Goal: Find specific page/section: Find specific page/section

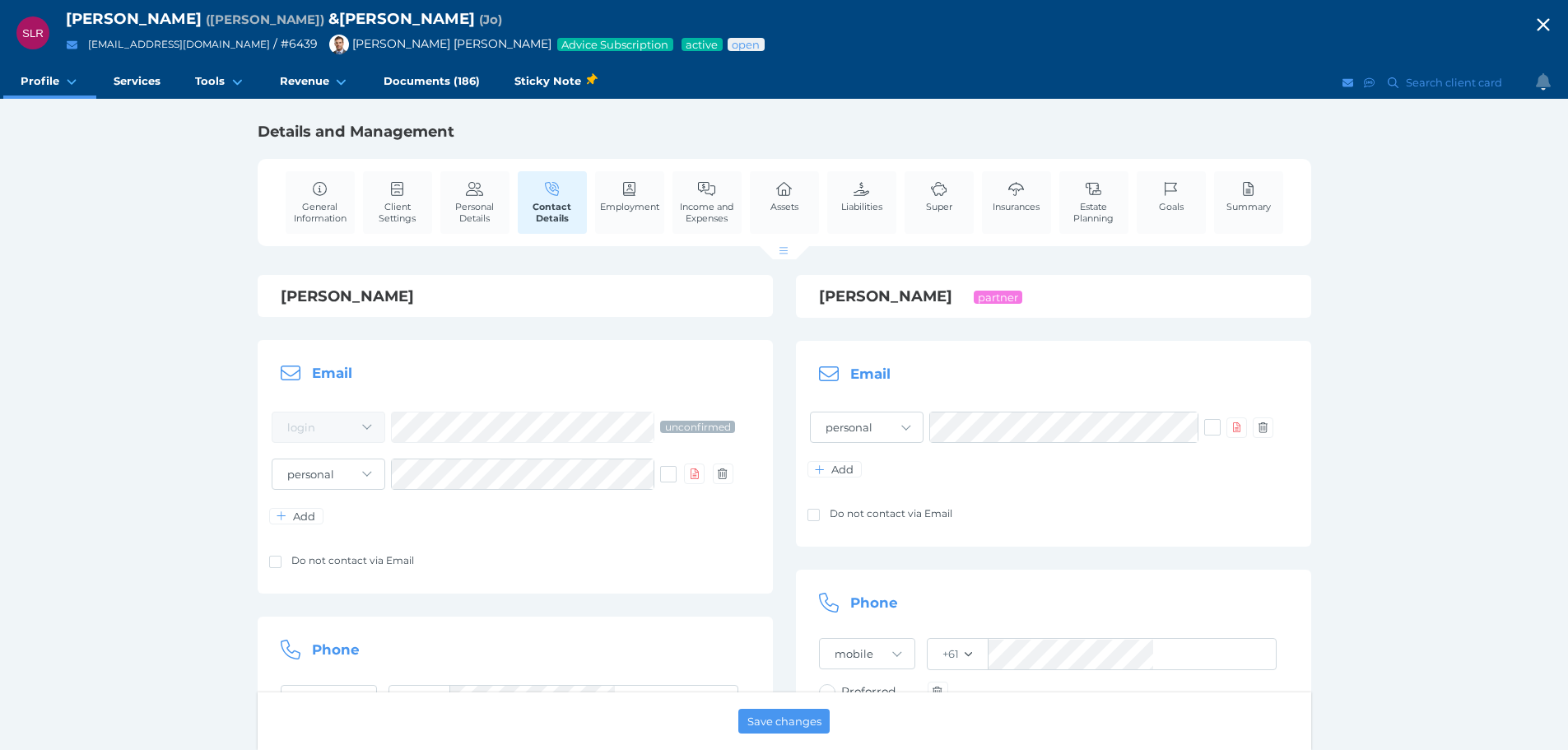
click at [1553, 17] on icon "button" at bounding box center [1543, 24] width 20 height 25
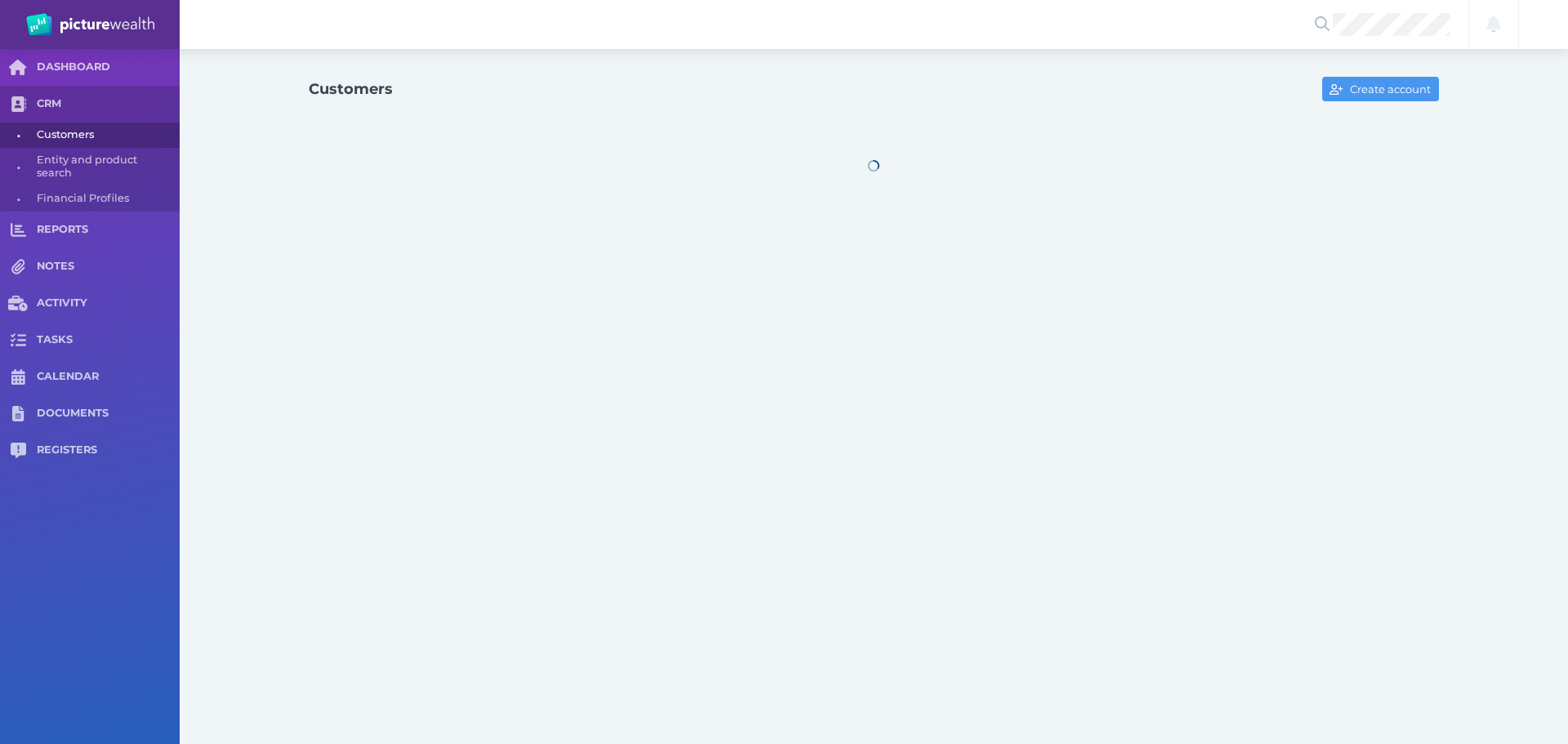
select select "25"
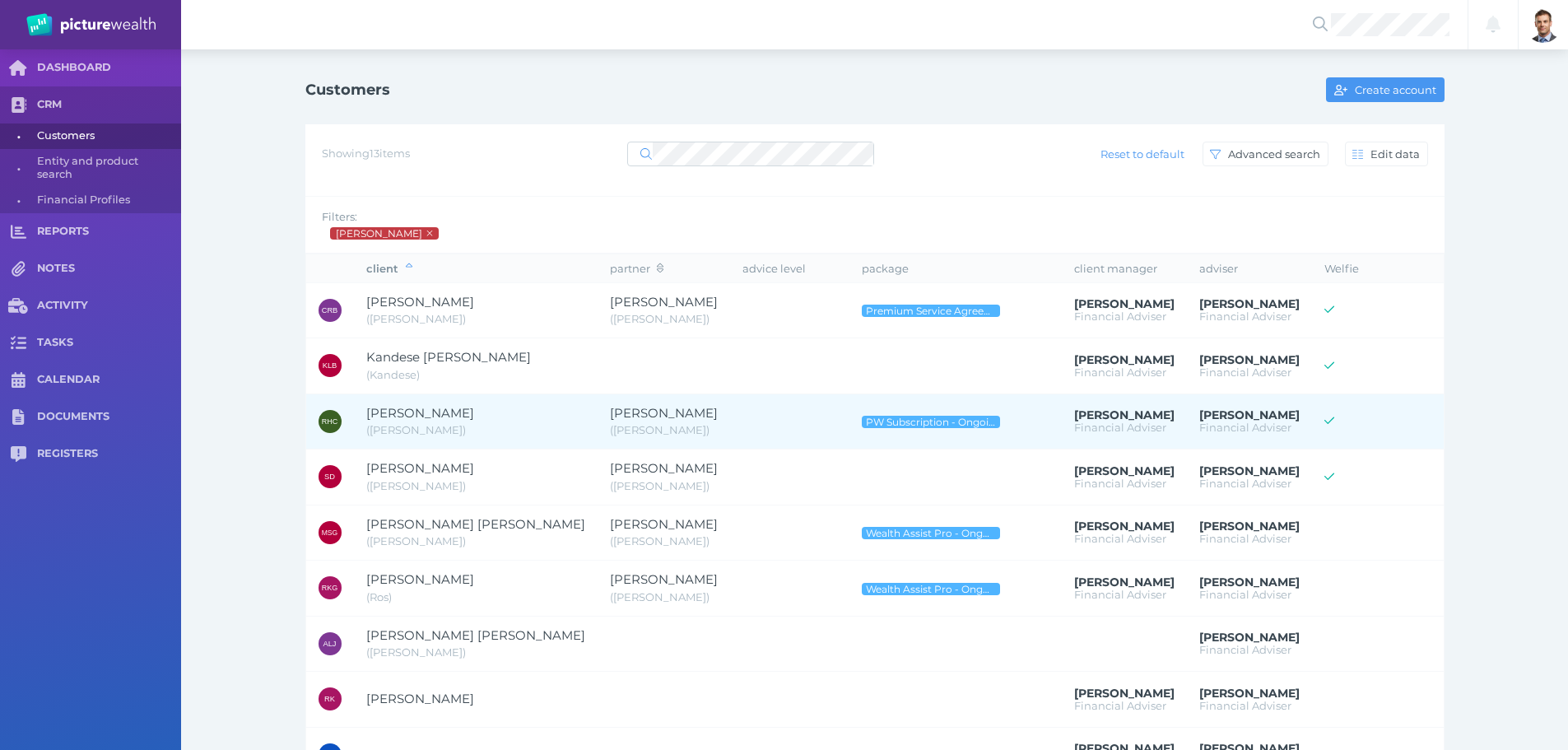
click at [474, 406] on span "[PERSON_NAME]" at bounding box center [420, 413] width 108 height 16
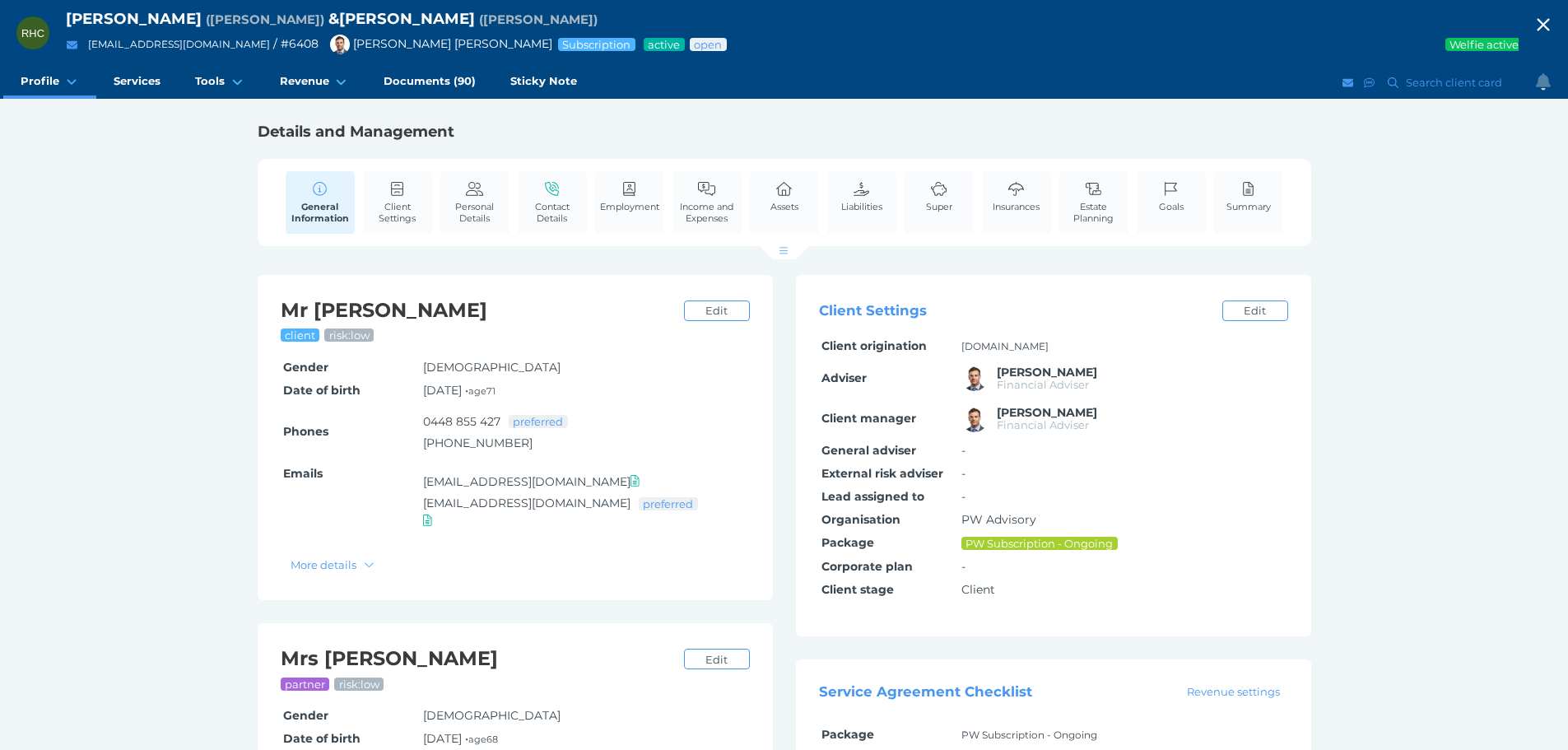
click at [1553, 17] on icon "button" at bounding box center [1543, 24] width 20 height 25
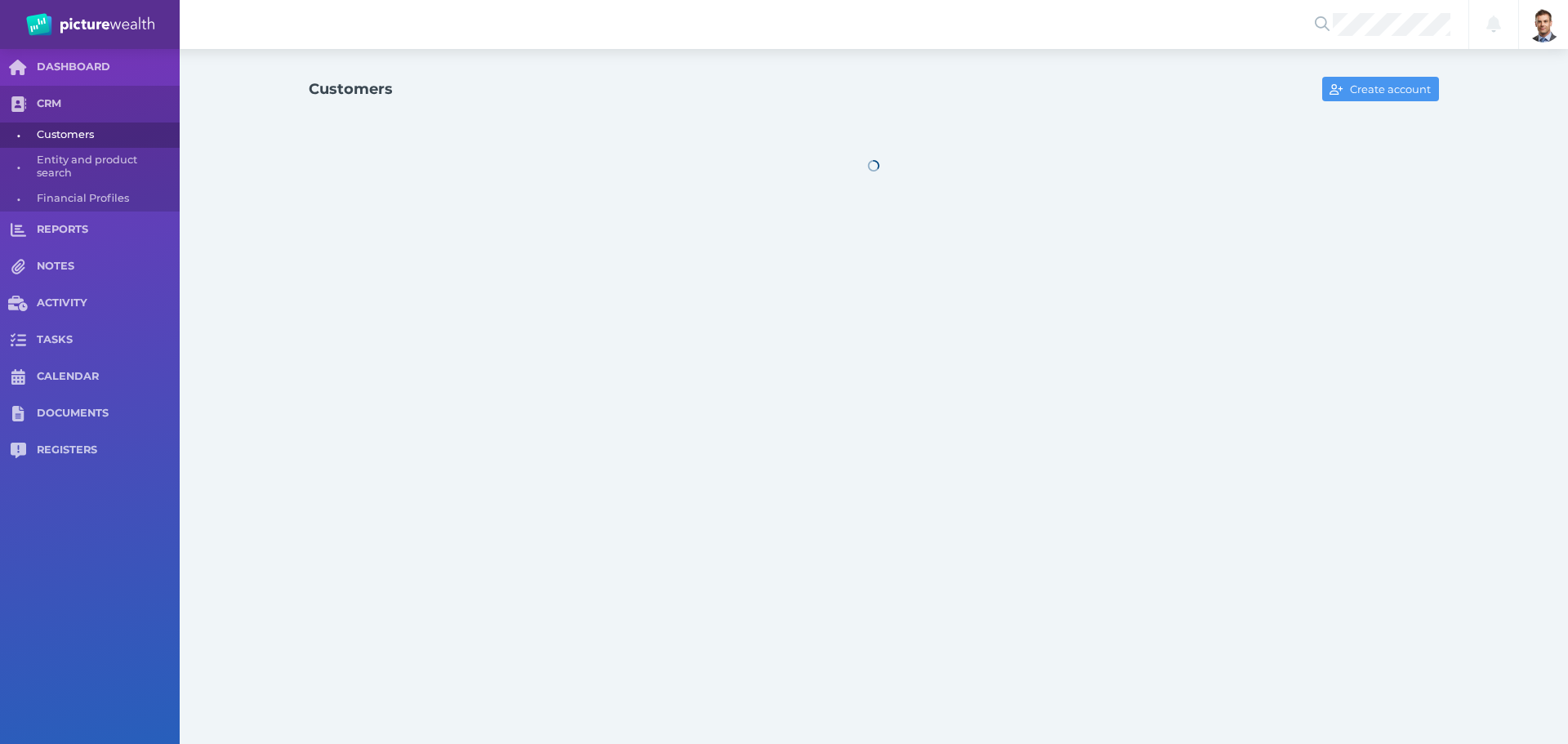
select select "25"
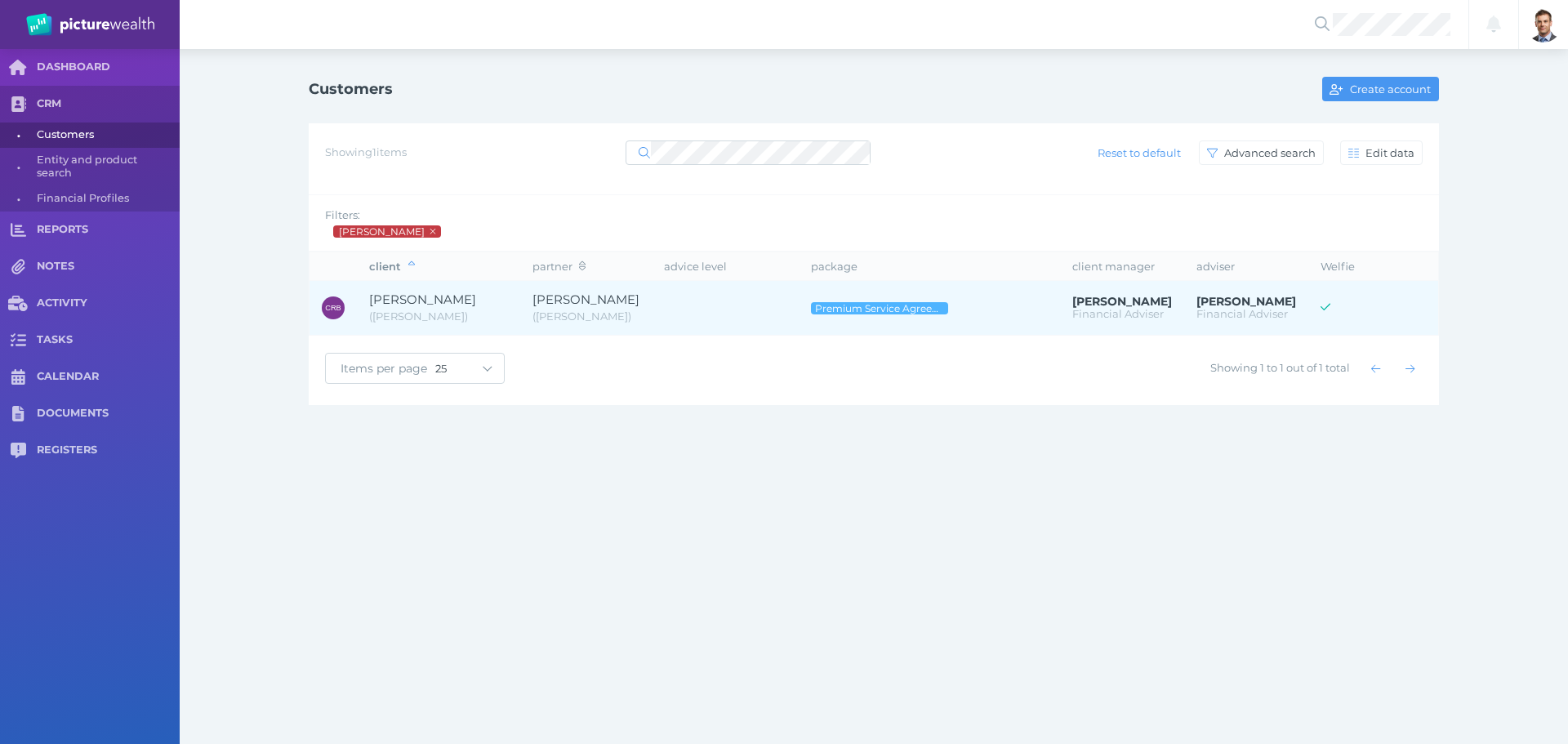
click at [437, 304] on span "[PERSON_NAME]" at bounding box center [423, 298] width 107 height 15
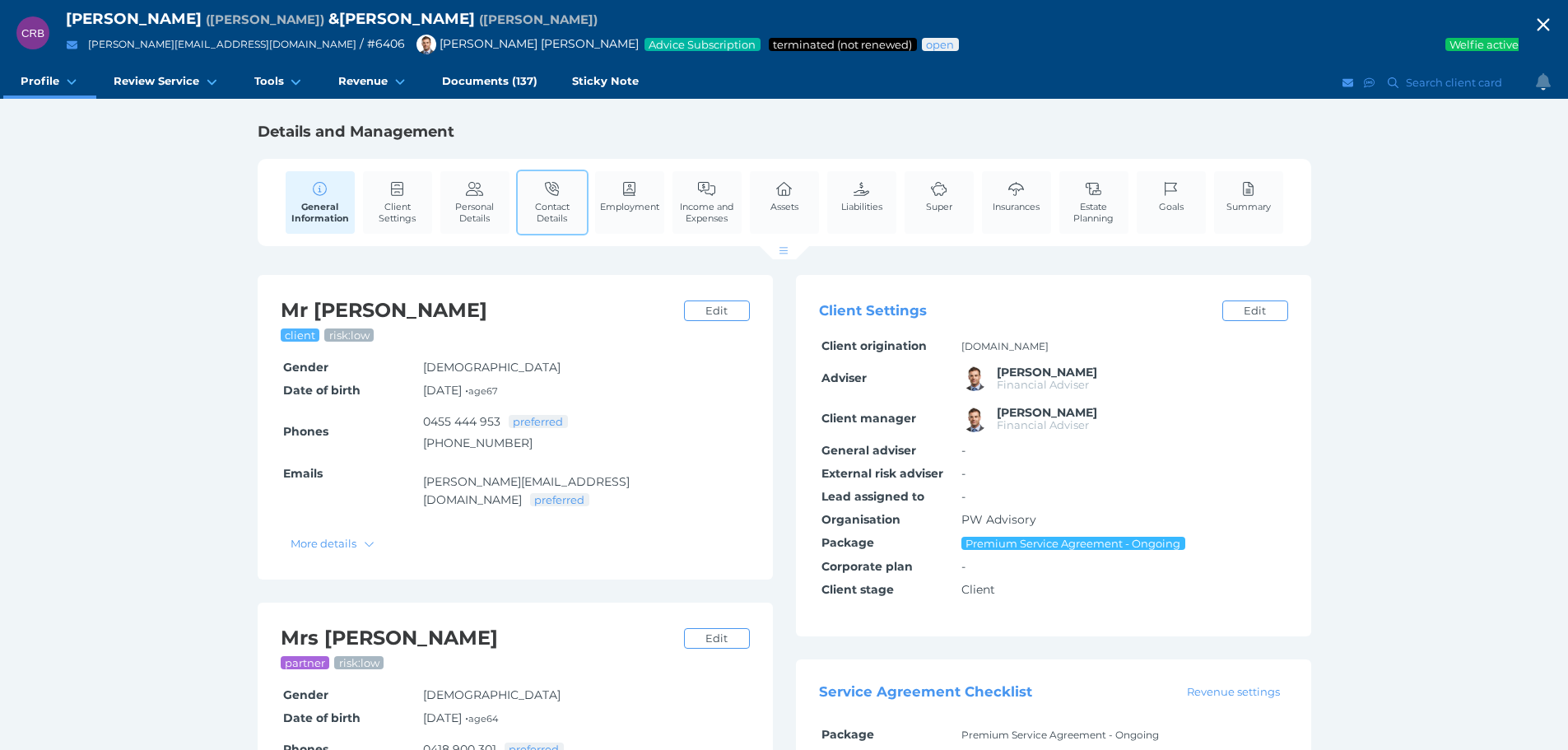
click at [561, 210] on span "Contact Details" at bounding box center [552, 212] width 61 height 23
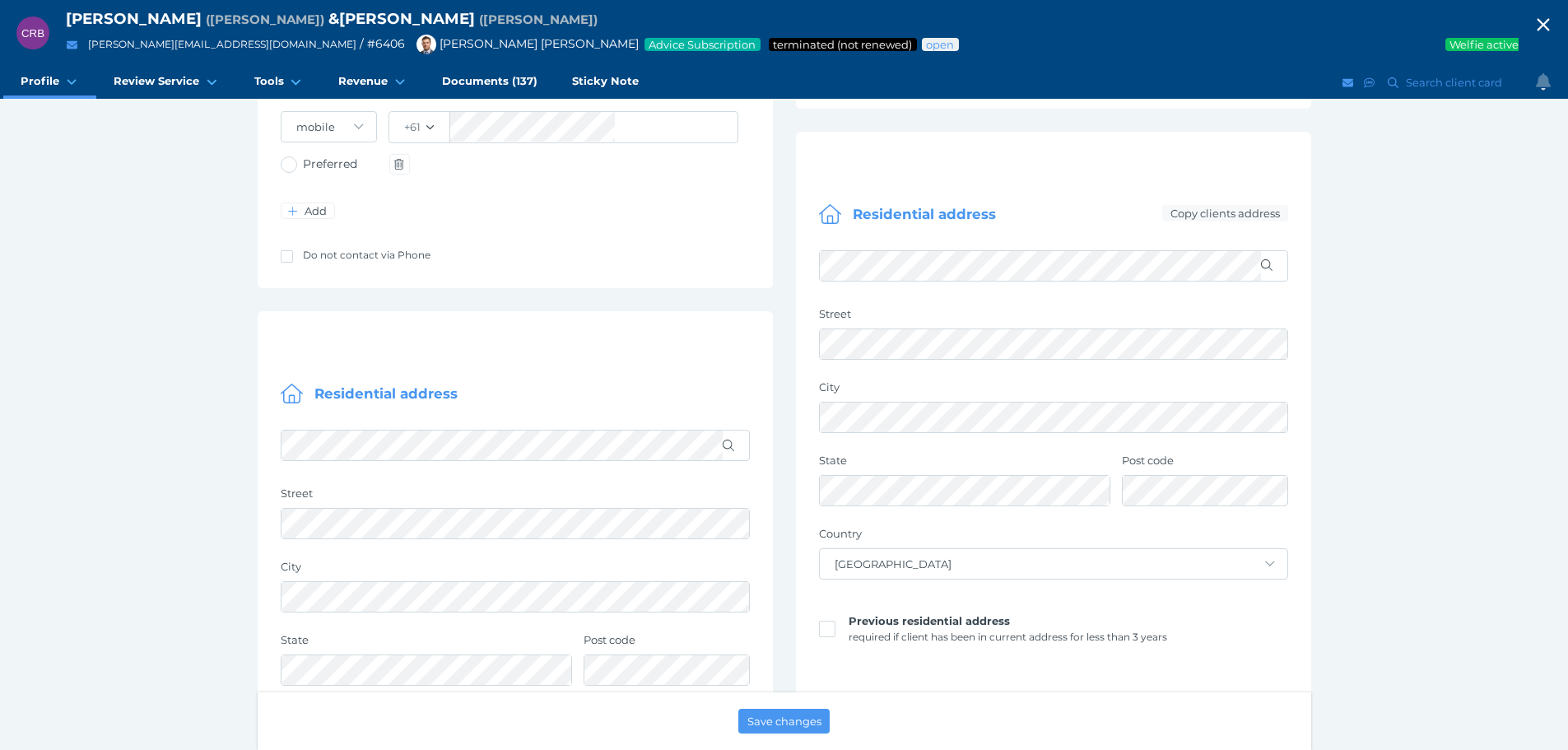
scroll to position [741, 0]
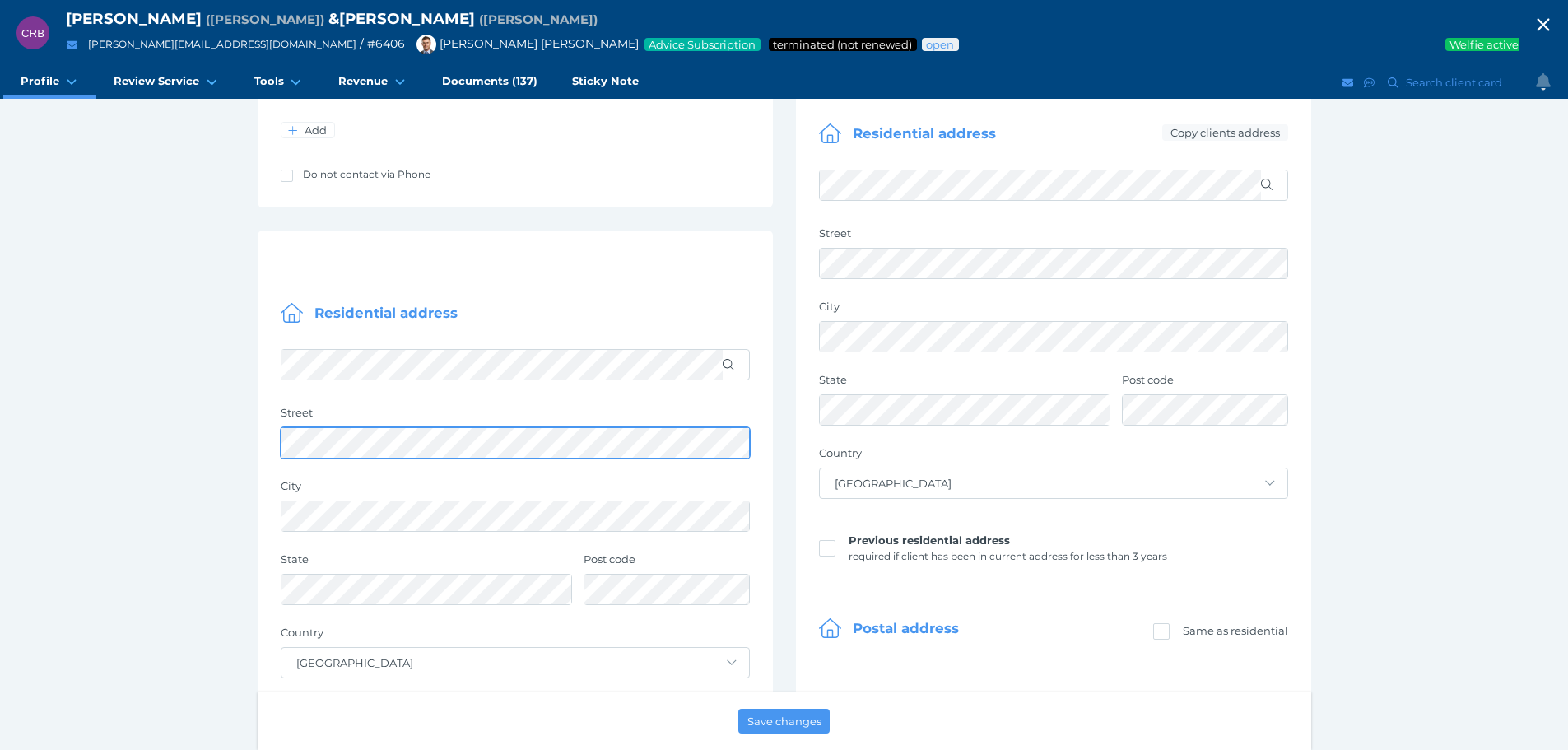
click at [49, 420] on div "CRB [PERSON_NAME] ( [PERSON_NAME] ) & [PERSON_NAME] ( [PERSON_NAME] ) [PERSON_N…" at bounding box center [784, 144] width 1568 height 1770
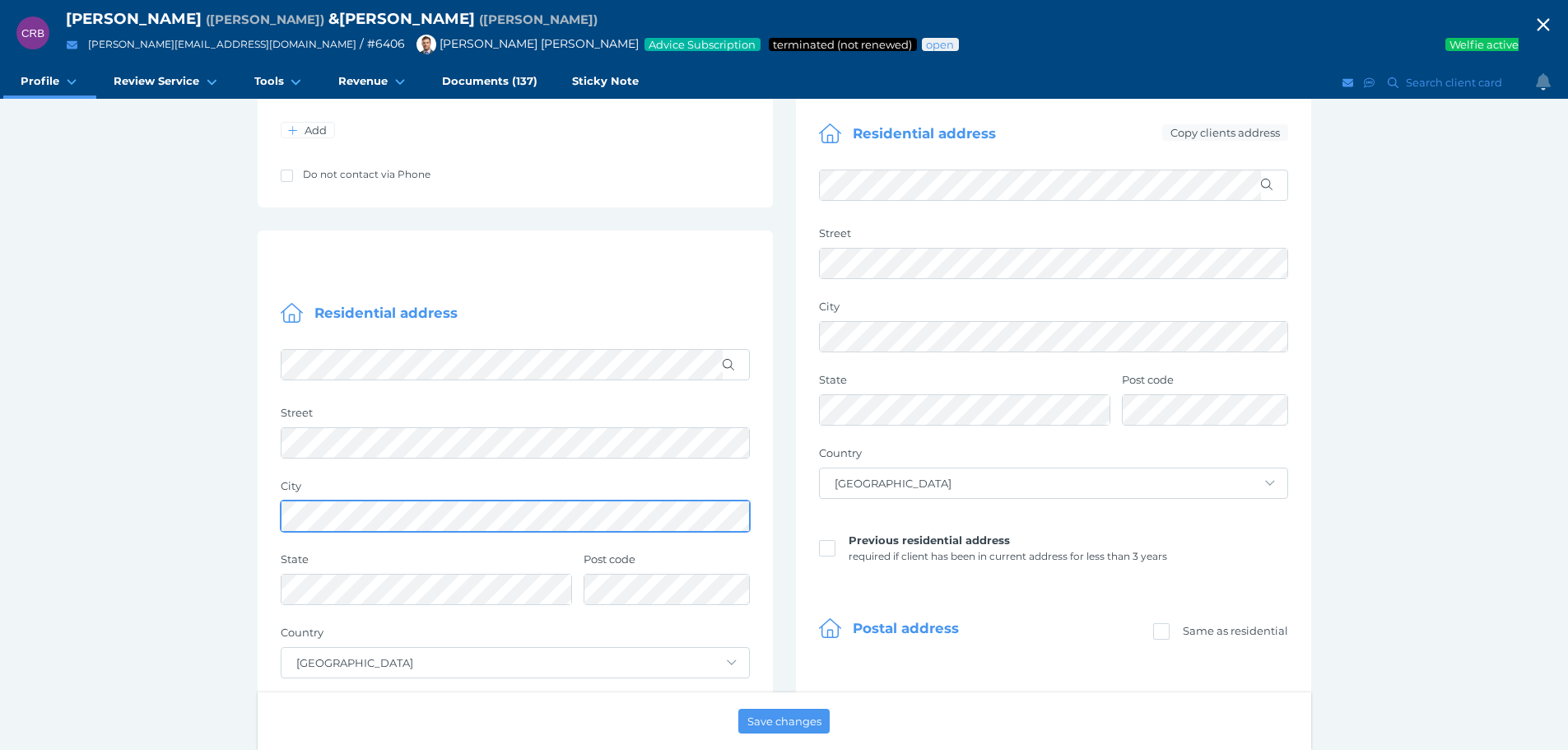
click at [101, 521] on div "CRB [PERSON_NAME] ( [PERSON_NAME] ) & [PERSON_NAME] ( [PERSON_NAME] ) [PERSON_N…" at bounding box center [784, 144] width 1568 height 1770
